Goal: Task Accomplishment & Management: Use online tool/utility

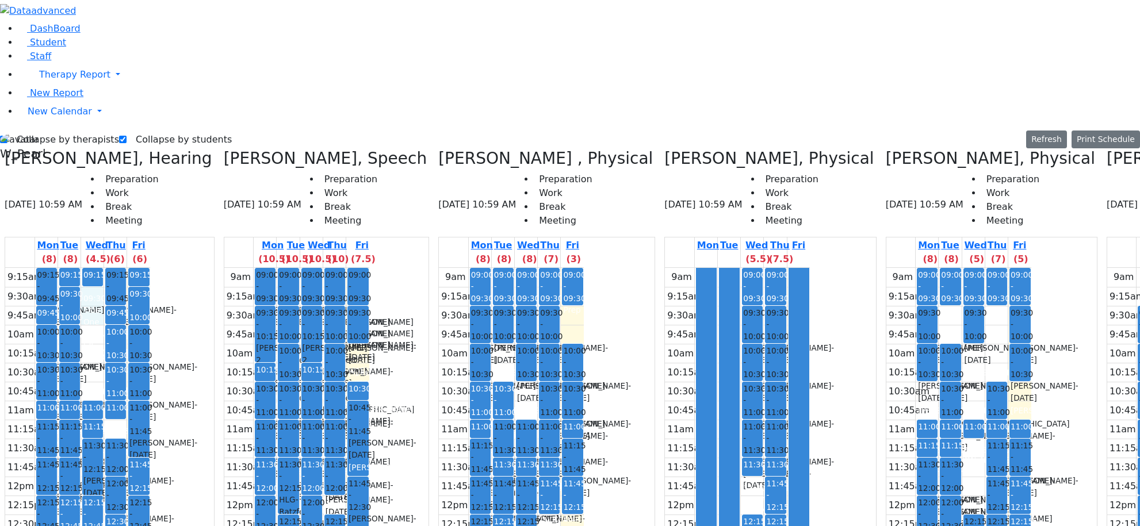
select select "212"
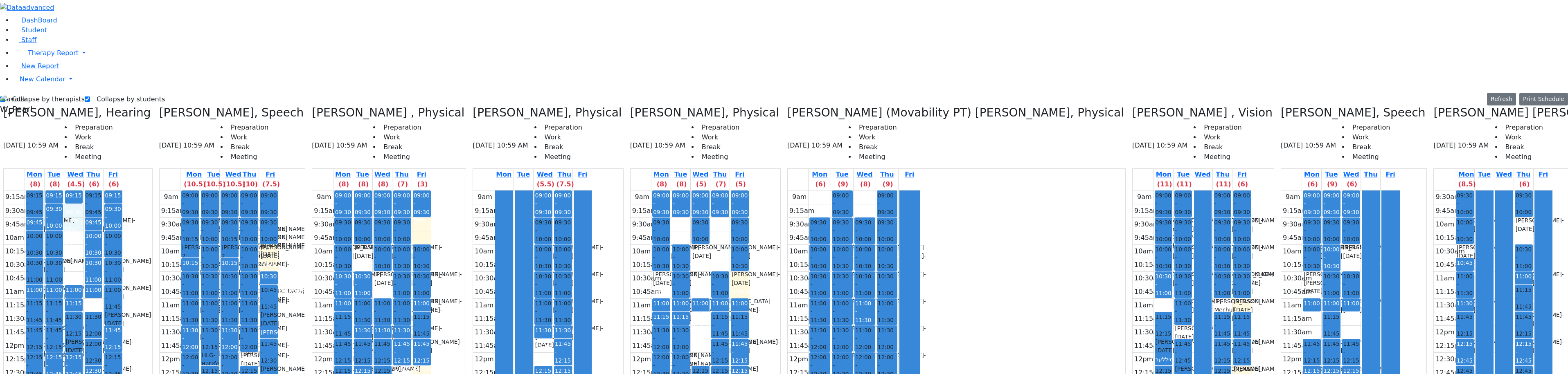
click at [28, 93] on div "Collapse by therapists Collapse by students Refresh Setup Working Hours Print S…" at bounding box center [784, 304] width 1578 height 422
click at [29, 93] on label "Collapse by therapists" at bounding box center [45, 100] width 80 height 13
click at [5, 97] on input "Collapse by therapists" at bounding box center [2, 99] width 5 height 5
checkbox input "false"
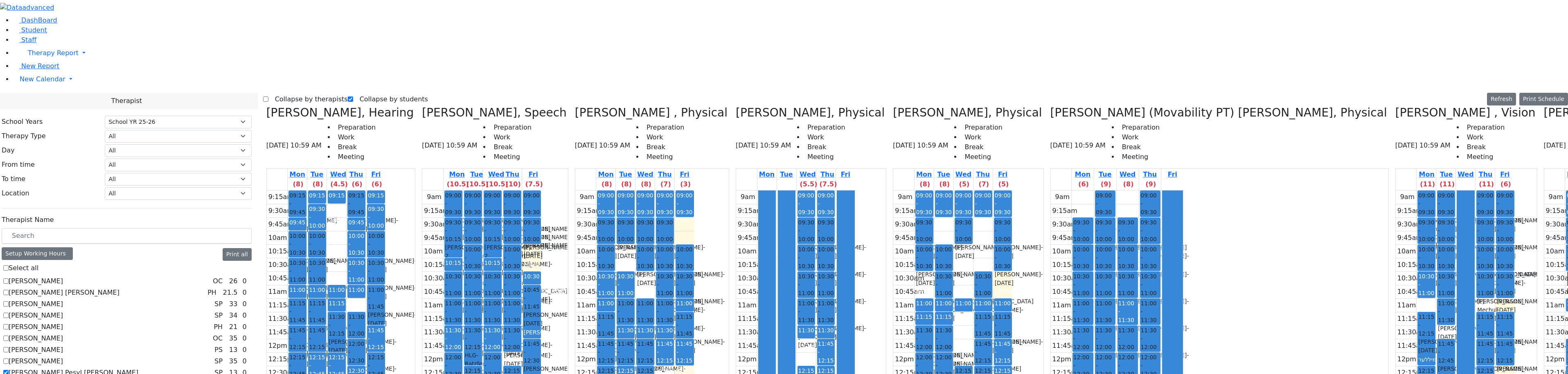
scroll to position [614, 0]
checkbox input "true"
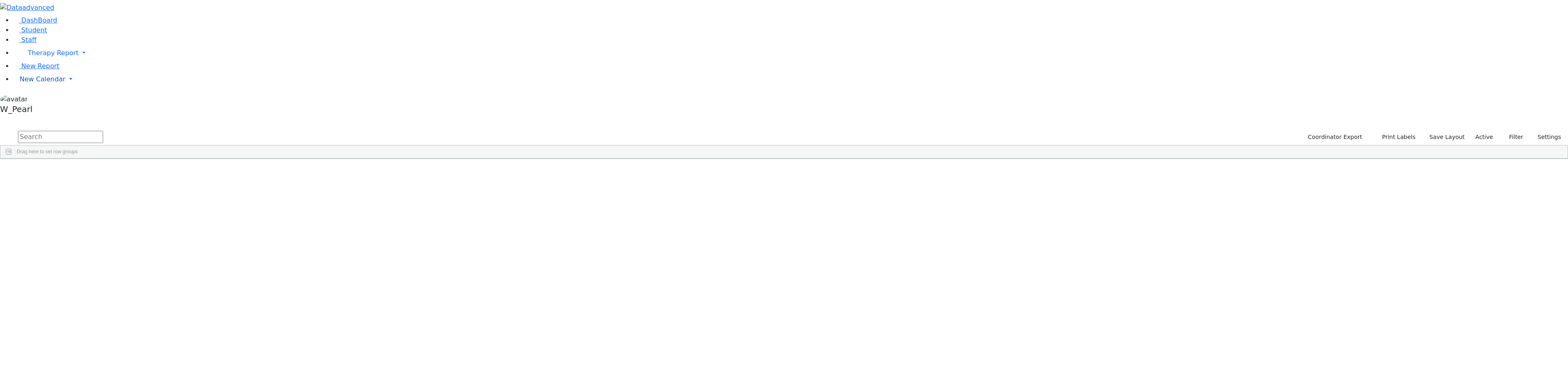
click at [44, 83] on span "New Calendar" at bounding box center [43, 79] width 46 height 8
click at [45, 100] on span "Calendar" at bounding box center [32, 95] width 29 height 8
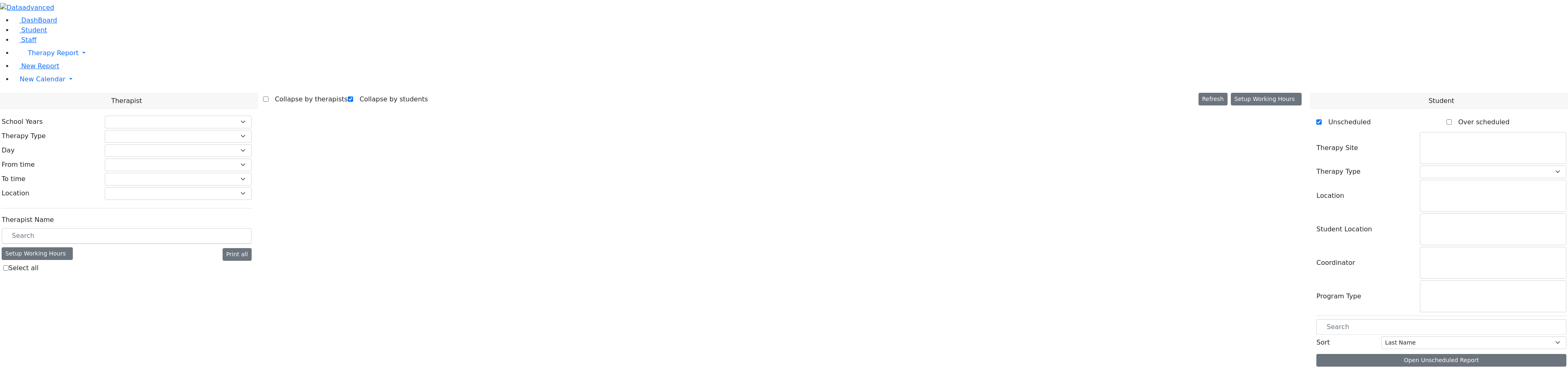
checkbox input "true"
select select "212"
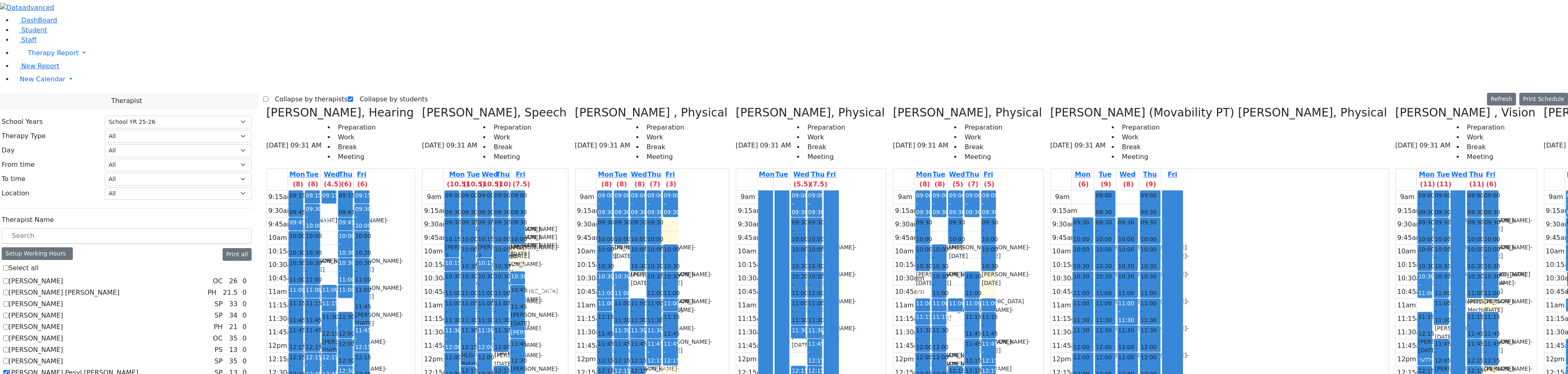
scroll to position [491, 0]
drag, startPoint x: 292, startPoint y: 15, endPoint x: 297, endPoint y: 17, distance: 5.4
click at [292, 93] on label "Collapse by therapists" at bounding box center [308, 100] width 80 height 13
click at [268, 97] on input "Collapse by therapists" at bounding box center [265, 99] width 5 height 5
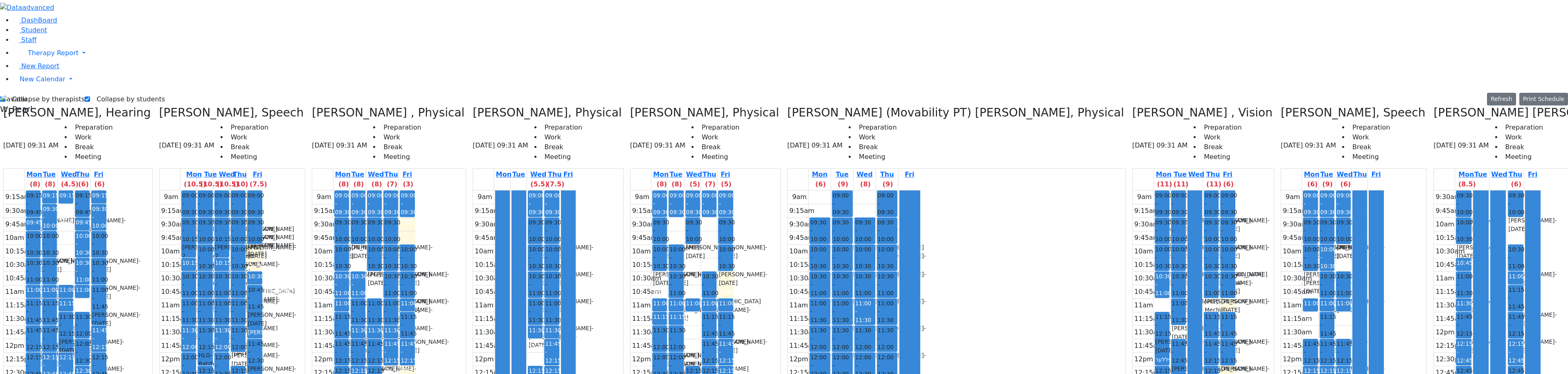
drag, startPoint x: 1418, startPoint y: 203, endPoint x: 1411, endPoint y: 210, distance: 9.9
drag, startPoint x: 1397, startPoint y: 173, endPoint x: 1392, endPoint y: 188, distance: 15.8
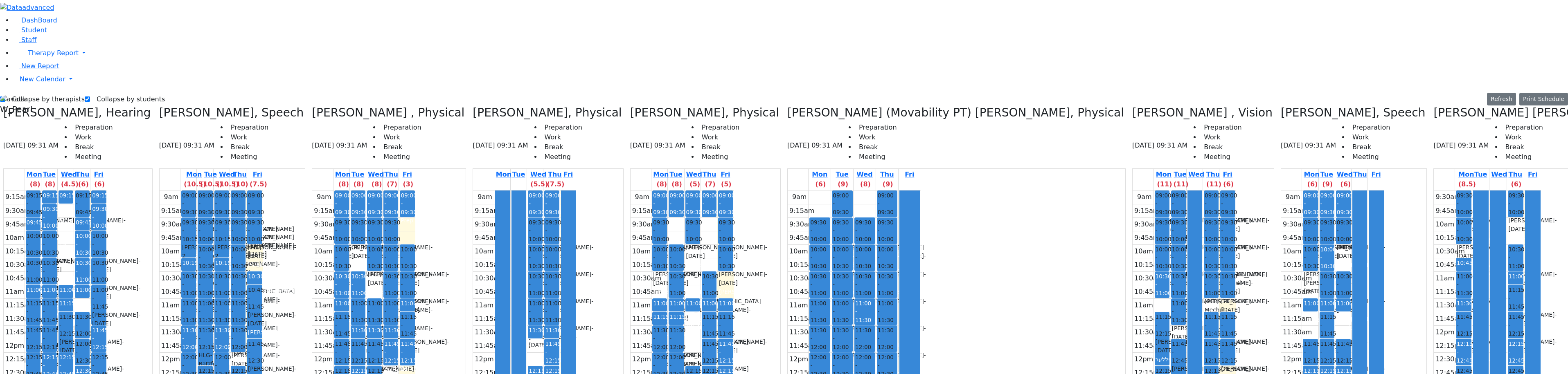
drag, startPoint x: 1380, startPoint y: 203, endPoint x: 1366, endPoint y: 166, distance: 39.6
drag, startPoint x: 1361, startPoint y: 138, endPoint x: 1360, endPoint y: 148, distance: 10.0
drag, startPoint x: 1397, startPoint y: 138, endPoint x: 1407, endPoint y: 144, distance: 11.7
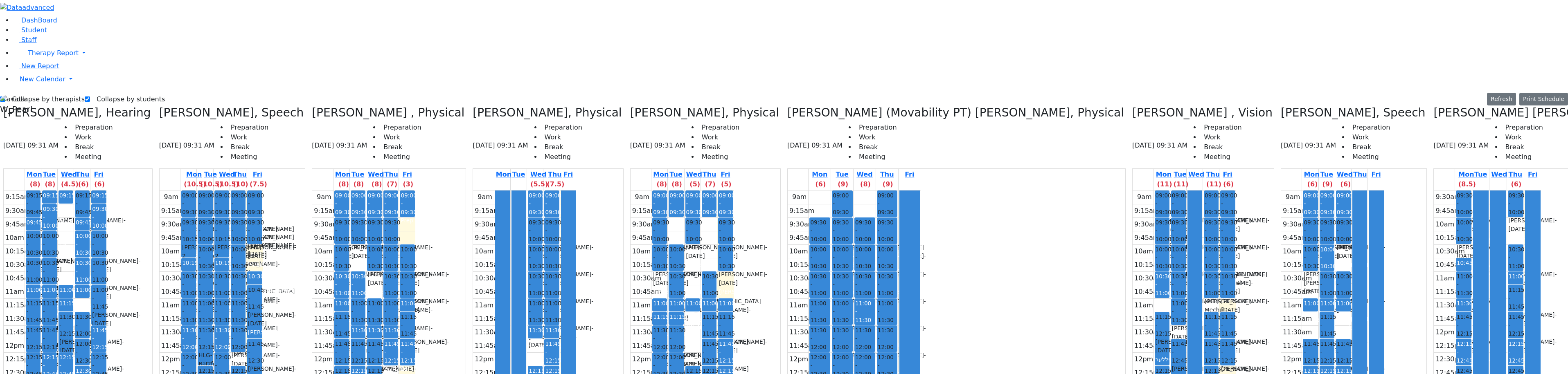
drag, startPoint x: 1431, startPoint y: 135, endPoint x: 1431, endPoint y: 150, distance: 15.0
drag, startPoint x: 1399, startPoint y: 86, endPoint x: 1397, endPoint y: 91, distance: 5.4
drag, startPoint x: 1379, startPoint y: 80, endPoint x: 1377, endPoint y: 89, distance: 9.2
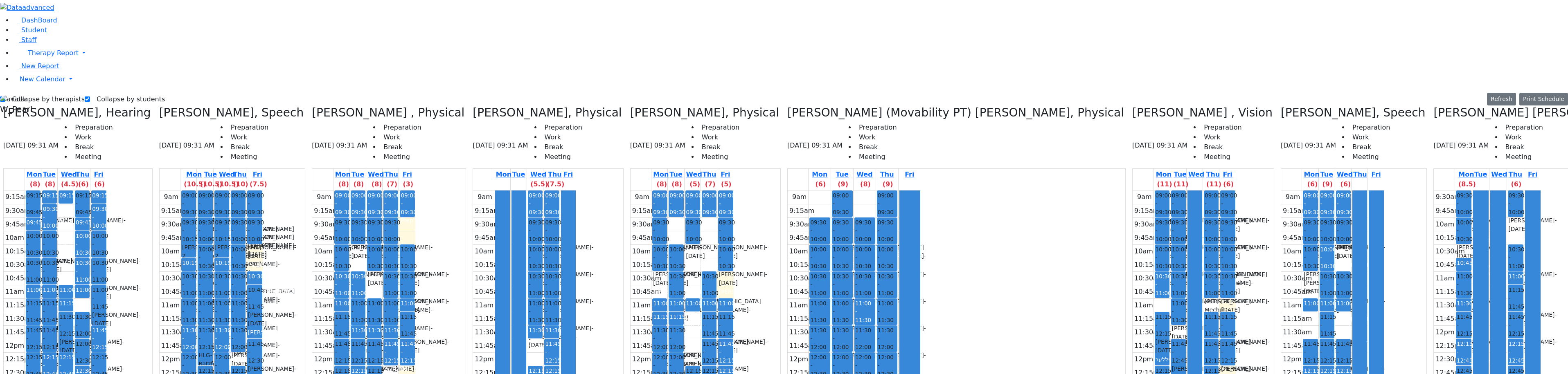
drag, startPoint x: 1397, startPoint y: 137, endPoint x: 1397, endPoint y: 141, distance: 4.0
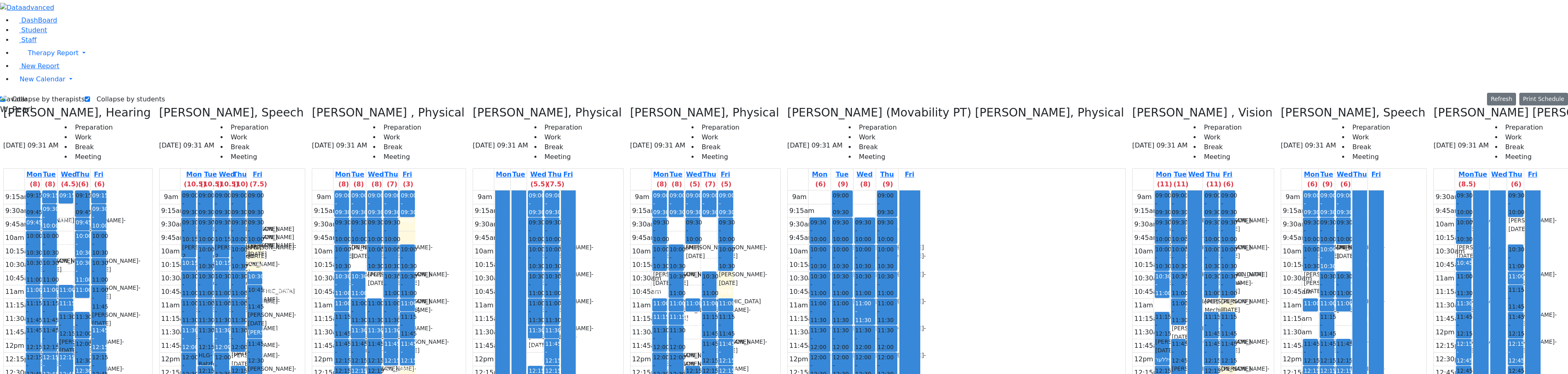
drag, startPoint x: 1436, startPoint y: 141, endPoint x: 1436, endPoint y: 148, distance: 7.0
drag, startPoint x: 1397, startPoint y: 137, endPoint x: 1398, endPoint y: 144, distance: 7.1
drag, startPoint x: 1394, startPoint y: 174, endPoint x: 1397, endPoint y: 189, distance: 15.3
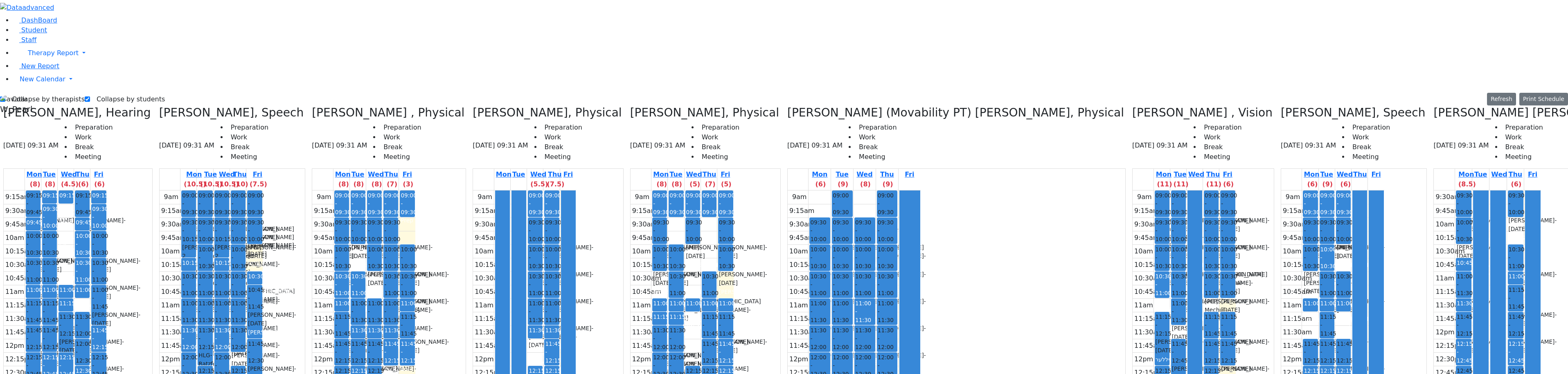
drag, startPoint x: 1419, startPoint y: 208, endPoint x: 1418, endPoint y: 212, distance: 4.1
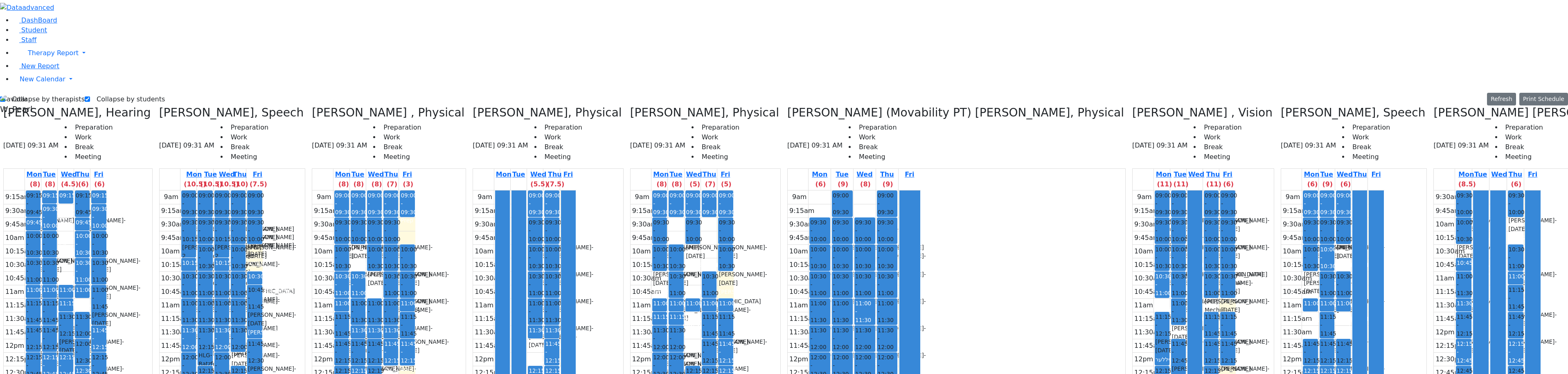
drag, startPoint x: 1381, startPoint y: 200, endPoint x: 1381, endPoint y: 207, distance: 7.0
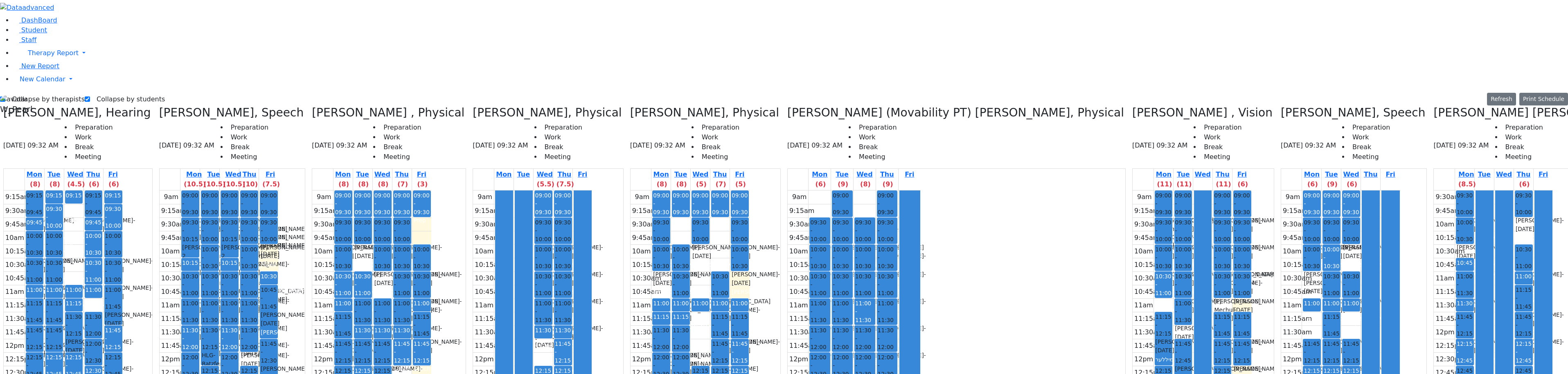
click at [36, 93] on label "Collapse by therapists" at bounding box center [45, 100] width 80 height 13
click at [5, 97] on input "Collapse by therapists" at bounding box center [2, 99] width 5 height 5
checkbox input "false"
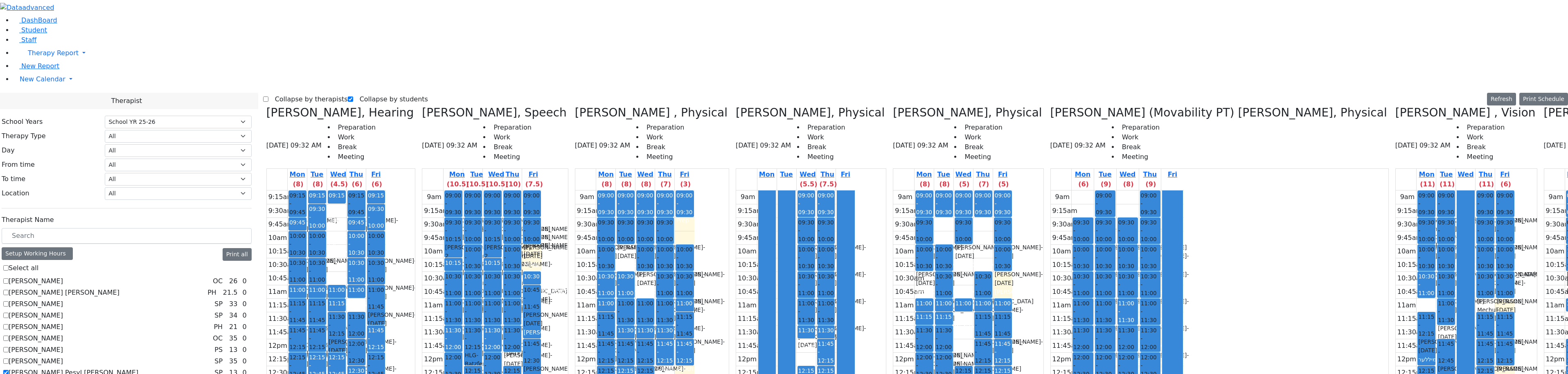
scroll to position [245, 0]
checkbox input "true"
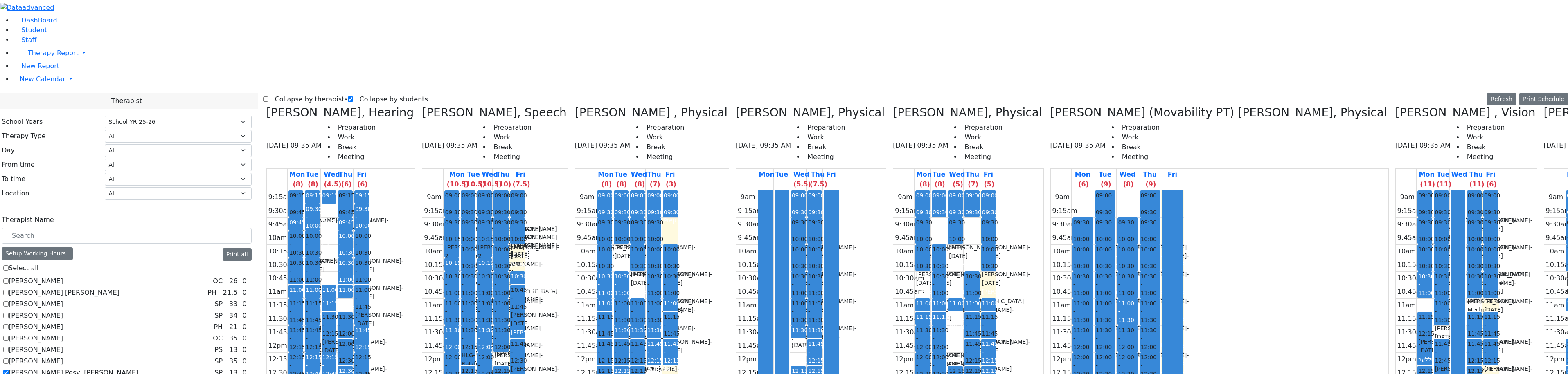
click at [292, 93] on label "Collapse by therapists" at bounding box center [308, 100] width 80 height 13
click at [268, 97] on input "Collapse by therapists" at bounding box center [265, 99] width 5 height 5
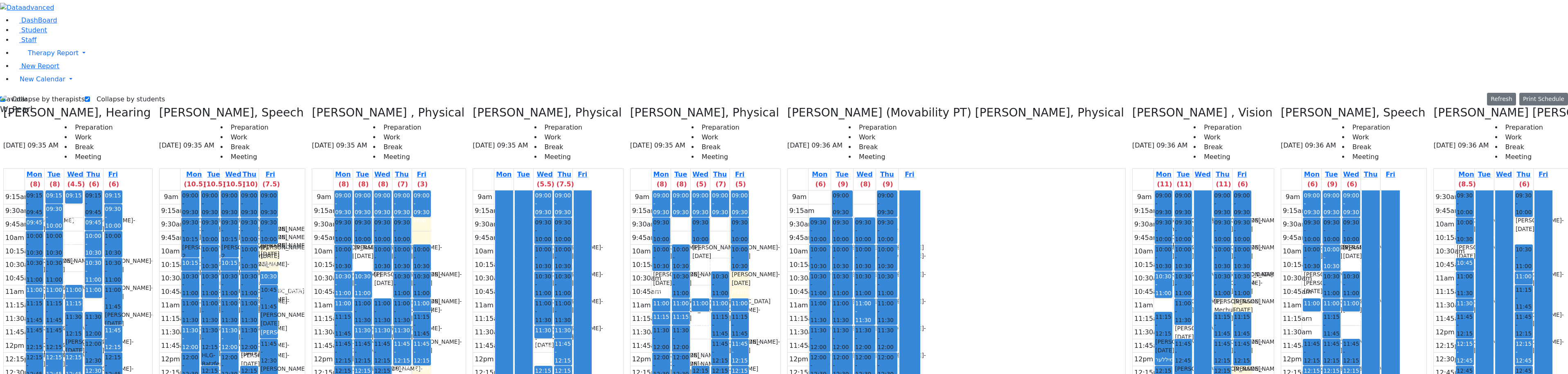
click at [37, 93] on label "Collapse by therapists" at bounding box center [45, 100] width 80 height 13
click at [5, 97] on input "Collapse by therapists" at bounding box center [2, 99] width 5 height 5
checkbox input "false"
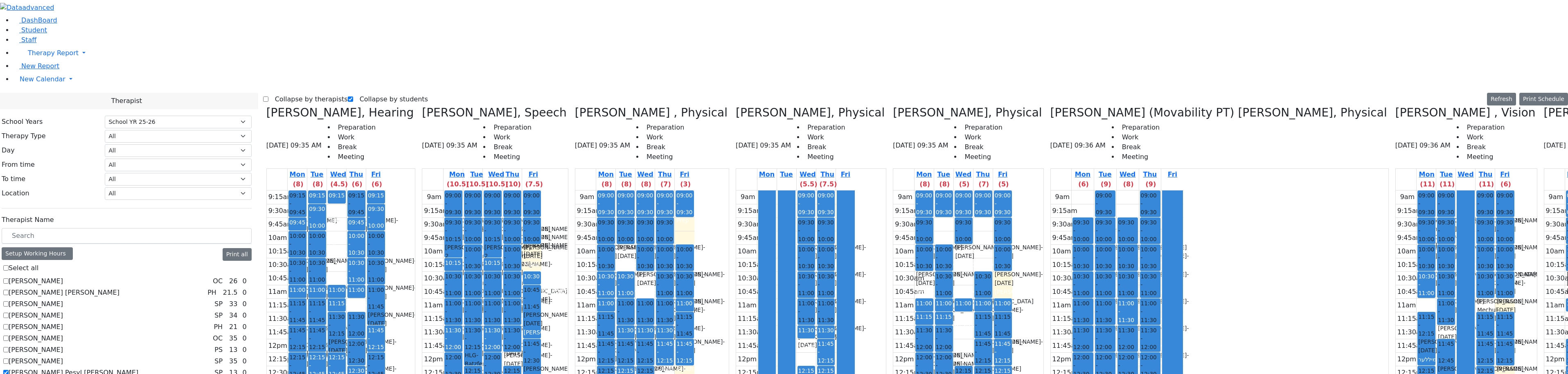
click at [26, 93] on div "Therapist" at bounding box center [127, 101] width 263 height 16
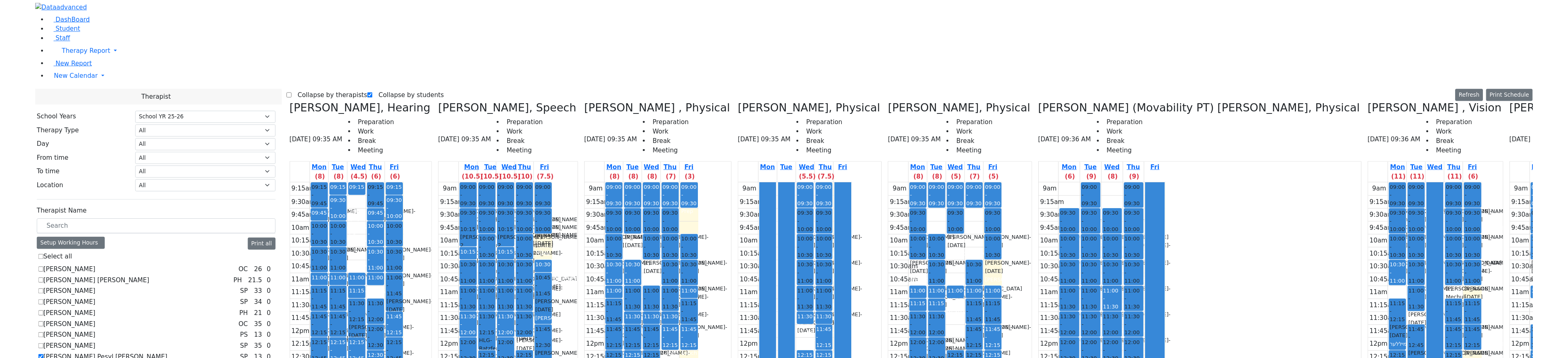
scroll to position [0, 0]
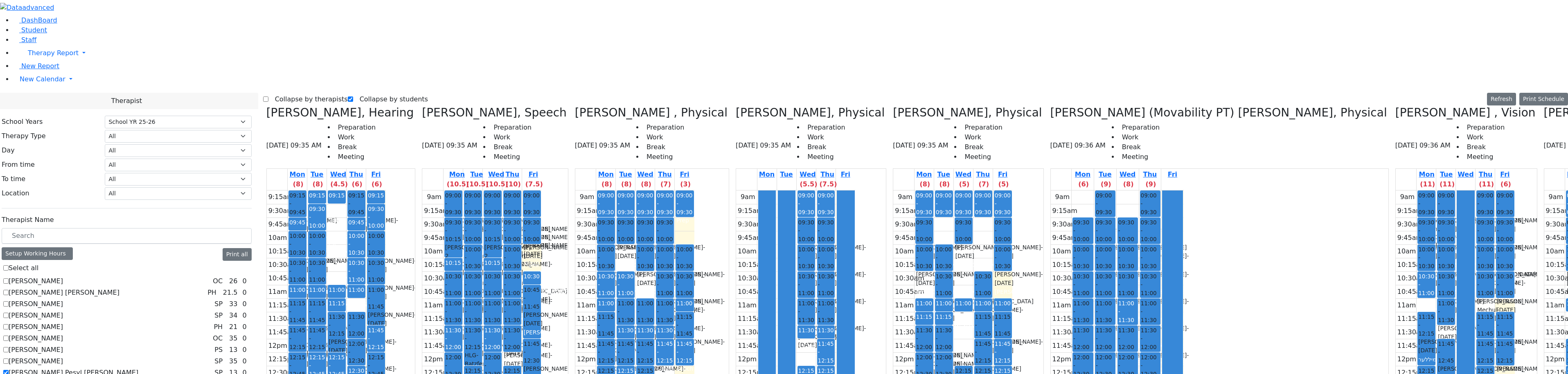
checkbox input "true"
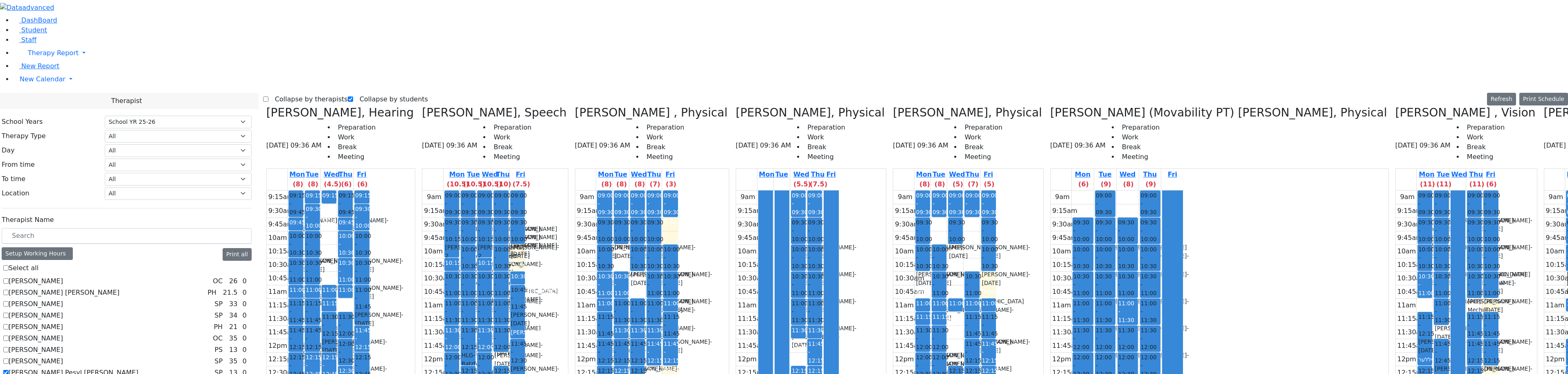
click at [287, 93] on label "Collapse by therapists" at bounding box center [308, 100] width 80 height 13
click at [268, 97] on input "Collapse by therapists" at bounding box center [265, 99] width 5 height 5
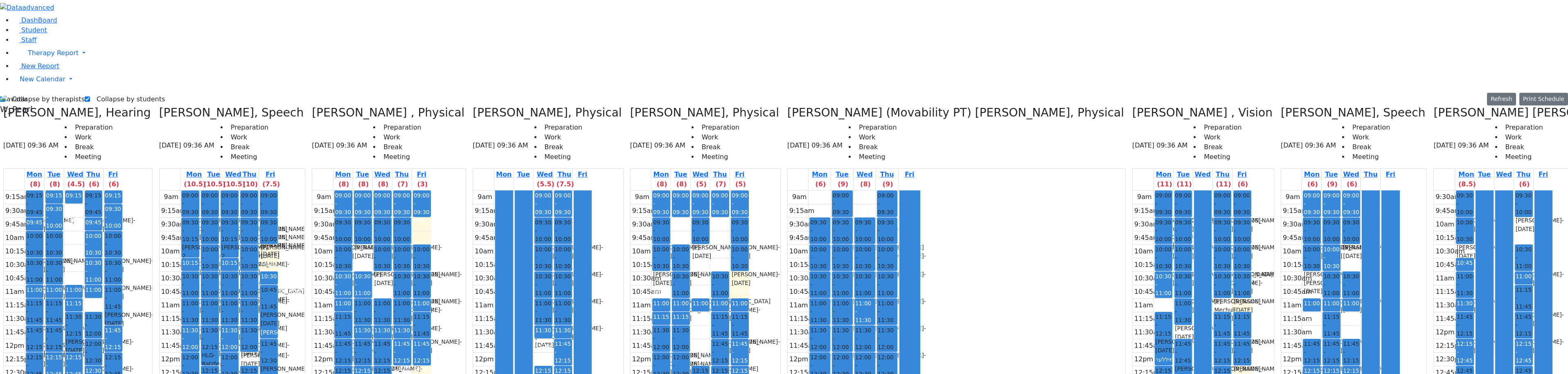
click at [31, 93] on label "Collapse by therapists" at bounding box center [45, 100] width 80 height 13
click at [5, 97] on input "Collapse by therapists" at bounding box center [2, 99] width 5 height 5
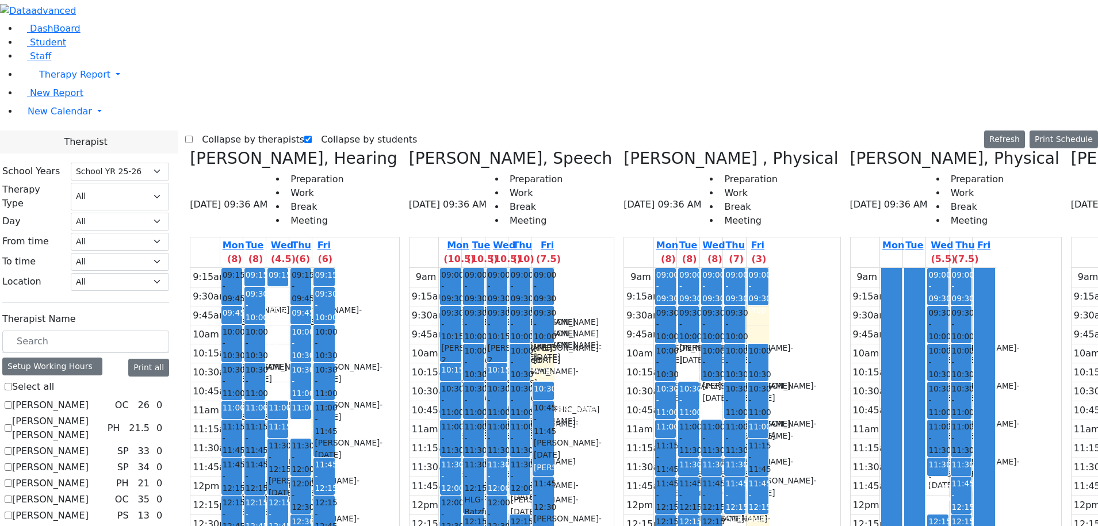
click at [218, 131] on label "Collapse by therapists" at bounding box center [249, 140] width 112 height 18
click at [193, 136] on input "Collapse by therapists" at bounding box center [188, 139] width 7 height 7
checkbox input "true"
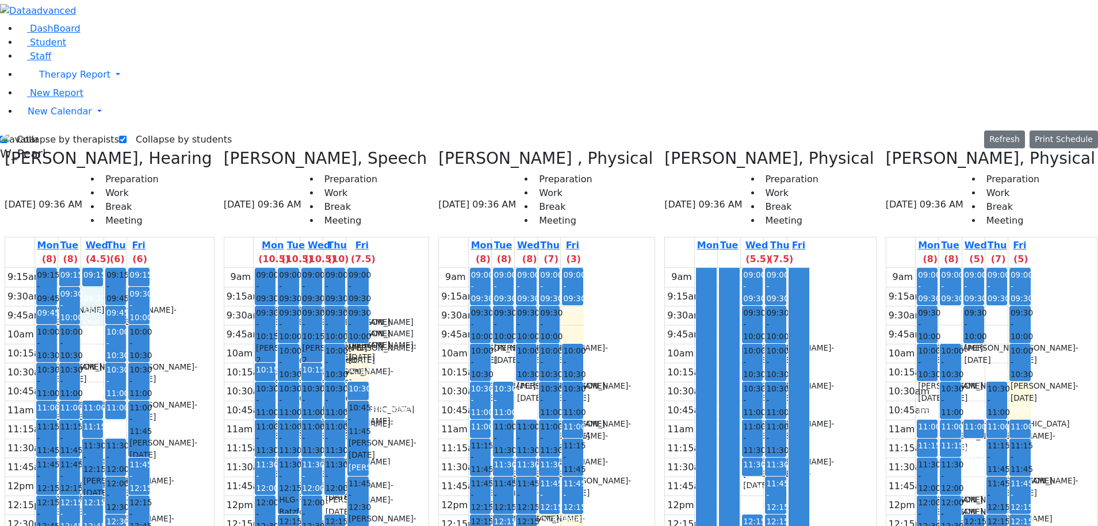
drag, startPoint x: 128, startPoint y: 93, endPoint x: 131, endPoint y: 113, distance: 20.3
click at [131, 268] on div "9:15am 9:30am 9:45am 10am 10:15am 10:30am 10:45am 11am 11:15am 11:30am 11:45am …" at bounding box center [77, 496] width 145 height 456
drag, startPoint x: 129, startPoint y: 133, endPoint x: 129, endPoint y: 152, distance: 18.4
click at [129, 268] on div "9:15am 9:30am 9:45am 10am 10:15am 10:30am 10:45am 11am 11:15am 11:30am 11:45am …" at bounding box center [77, 496] width 145 height 456
click at [132, 268] on div "9:15am 9:30am 9:45am 10am 10:15am 10:30am 10:45am 11am 11:15am 11:30am 11:45am …" at bounding box center [77, 496] width 145 height 456
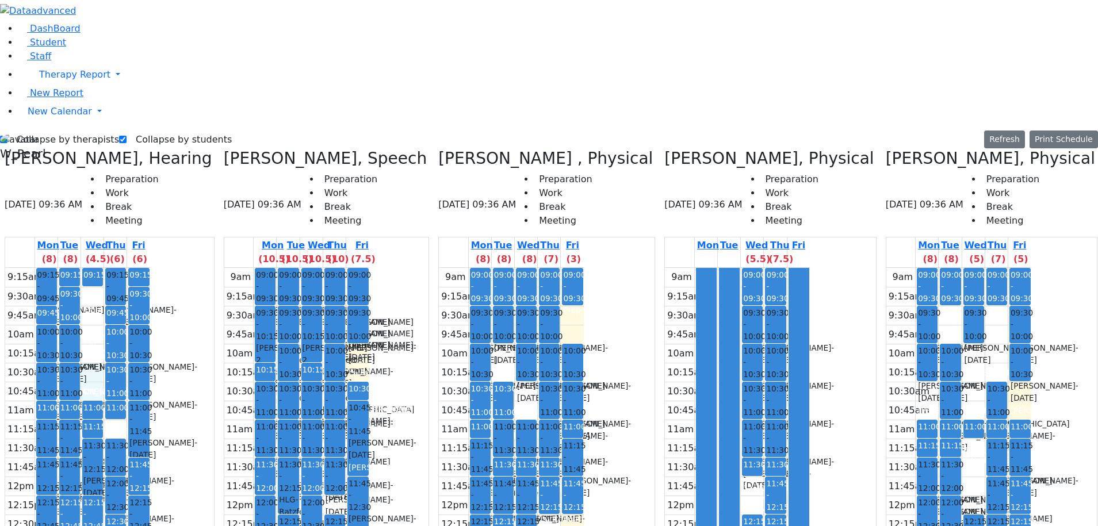
drag, startPoint x: 129, startPoint y: 182, endPoint x: 136, endPoint y: 162, distance: 21.1
drag, startPoint x: 134, startPoint y: 155, endPoint x: 134, endPoint y: 121, distance: 33.9
click at [135, 268] on div "9:15am 9:30am 9:45am 10am 10:15am 10:30am 10:45am 11am 11:15am 11:30am 11:45am …" at bounding box center [77, 496] width 145 height 456
drag, startPoint x: 132, startPoint y: 115, endPoint x: 131, endPoint y: 95, distance: 19.6
click at [132, 268] on div "9:15am 9:30am 9:45am 10am 10:15am 10:30am 10:45am 11am 11:15am 11:30am 11:45am …" at bounding box center [77, 496] width 145 height 456
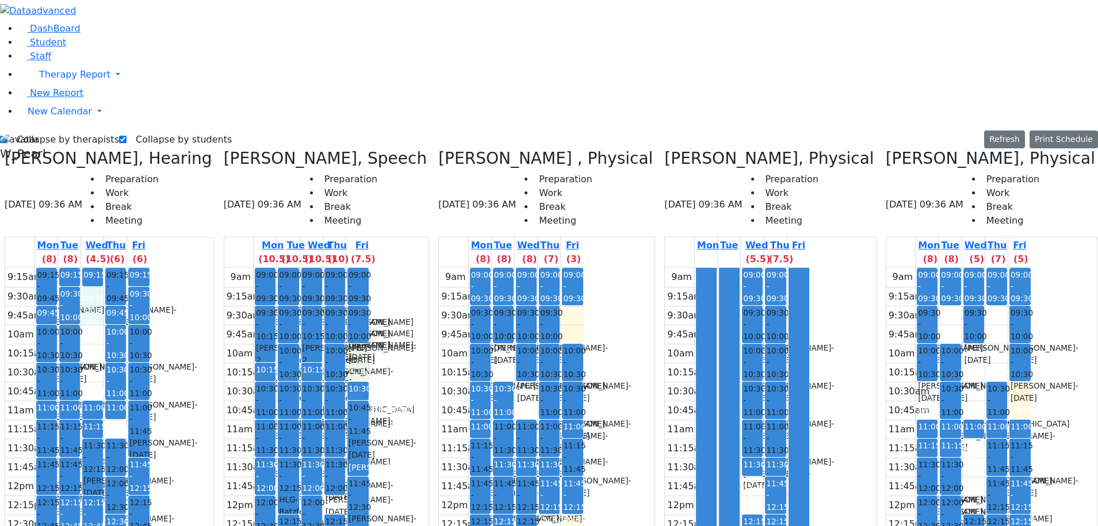
drag, startPoint x: 327, startPoint y: 151, endPoint x: 331, endPoint y: 159, distance: 8.8
click at [332, 268] on div "9am 9:15am 9:30am 9:45am 10am 10:15am 10:30am 10:45am 11am 11:15am 11:30am 11:4…" at bounding box center [296, 496] width 145 height 456
drag, startPoint x: 131, startPoint y: 130, endPoint x: 131, endPoint y: 140, distance: 10.4
click at [131, 268] on div "9:15am 9:30am 9:45am 10am 10:15am 10:30am 10:45am 11am 11:15am 11:30am 11:45am …" at bounding box center [77, 496] width 145 height 456
drag, startPoint x: 131, startPoint y: 178, endPoint x: 131, endPoint y: 193, distance: 14.4
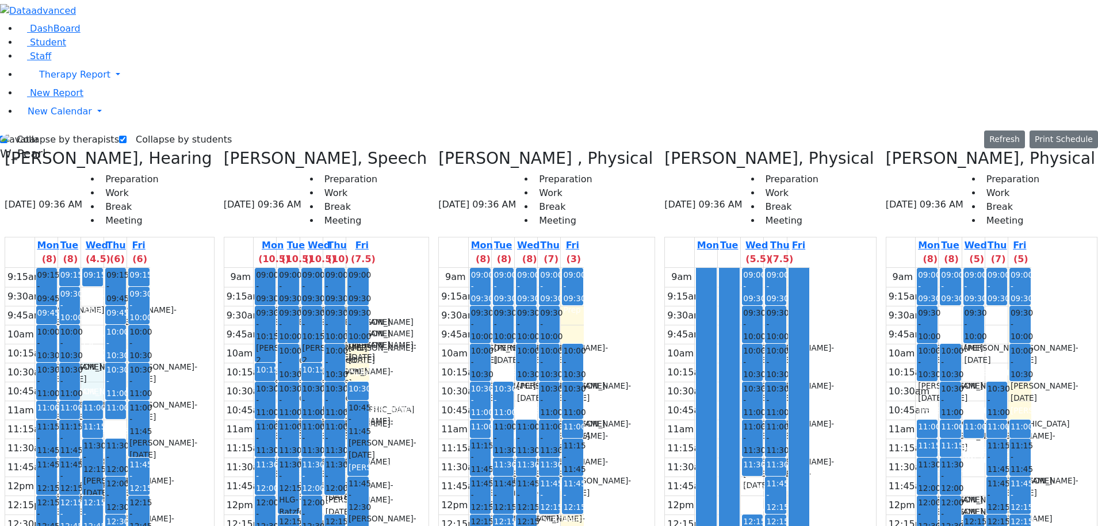
click at [131, 268] on div "9:15am 9:30am 9:45am 10am 10:15am 10:30am 10:45am 11am 11:15am 11:30am 11:45am …" at bounding box center [77, 496] width 145 height 456
drag, startPoint x: 137, startPoint y: 151, endPoint x: 136, endPoint y: 121, distance: 30.5
click at [138, 268] on div "9:15am 9:30am 9:45am 10am 10:15am 10:30am 10:45am 11am 11:15am 11:30am 11:45am …" at bounding box center [77, 496] width 145 height 456
drag, startPoint x: 136, startPoint y: 109, endPoint x: 136, endPoint y: 101, distance: 7.5
click at [136, 268] on div "9:15am 9:30am 9:45am 10am 10:15am 10:30am 10:45am 11am 11:15am 11:30am 11:45am …" at bounding box center [77, 496] width 145 height 456
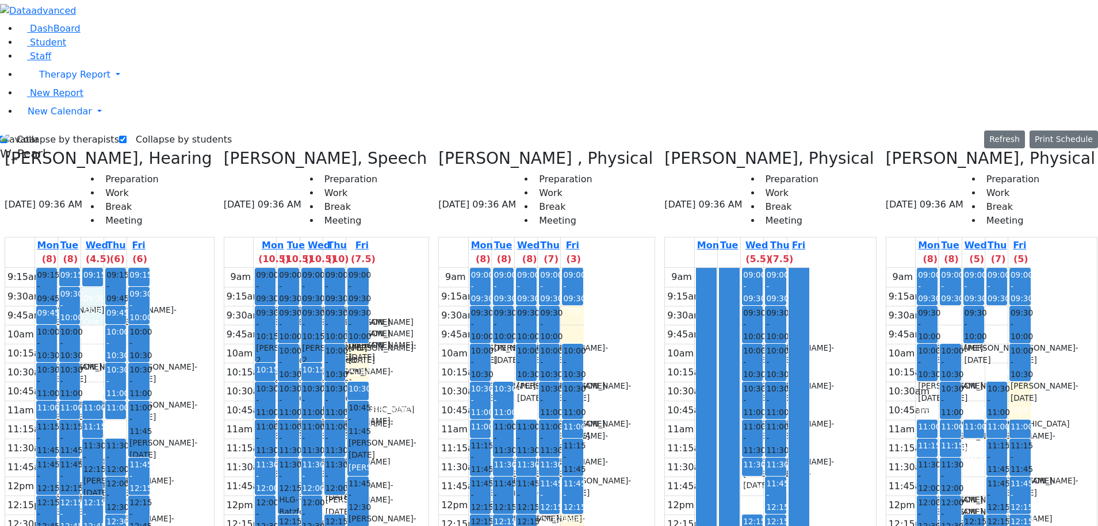
drag, startPoint x: 136, startPoint y: 97, endPoint x: 133, endPoint y: 114, distance: 18.1
click at [129, 268] on div "9:15am 9:30am 9:45am 10am 10:15am 10:30am 10:45am 11am 11:15am 11:30am 11:45am …" at bounding box center [77, 496] width 145 height 456
drag, startPoint x: 132, startPoint y: 167, endPoint x: 130, endPoint y: 190, distance: 22.5
click at [130, 268] on div "9:15am 9:30am 9:45am 10am 10:15am 10:30am 10:45am 11am 11:15am 11:30am 11:45am …" at bounding box center [77, 496] width 145 height 456
drag, startPoint x: 134, startPoint y: 103, endPoint x: 135, endPoint y: 96, distance: 6.9
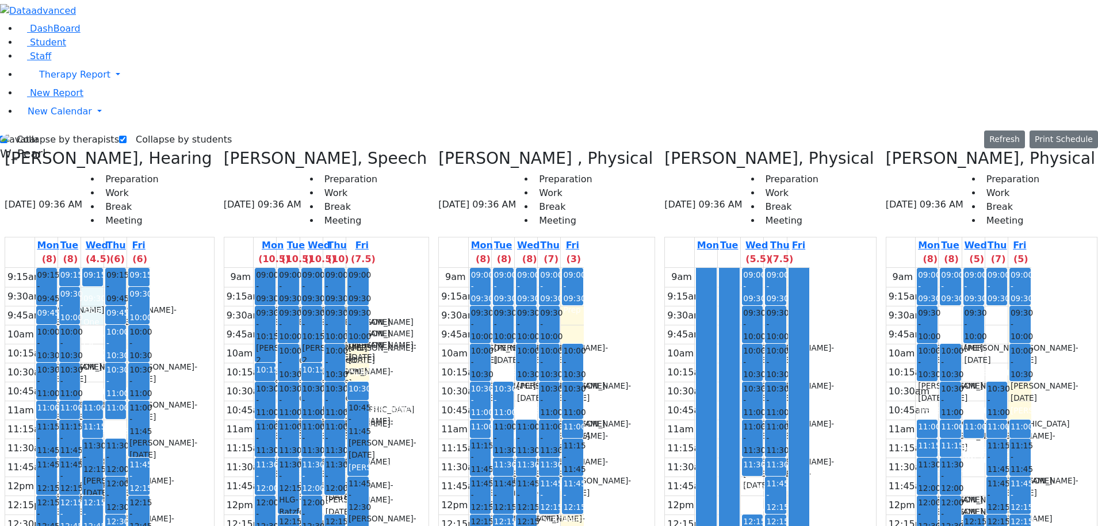
drag, startPoint x: 135, startPoint y: 105, endPoint x: 135, endPoint y: 90, distance: 15.0
drag, startPoint x: 135, startPoint y: 95, endPoint x: 133, endPoint y: 117, distance: 22.0
drag, startPoint x: 132, startPoint y: 122, endPoint x: 130, endPoint y: 162, distance: 39.8
click at [130, 268] on div "9:15am 9:30am 9:45am 10am 10:15am 10:30am 10:45am 11am 11:15am 11:30am 11:45am …" at bounding box center [77, 496] width 145 height 456
